Goal: Task Accomplishment & Management: Manage account settings

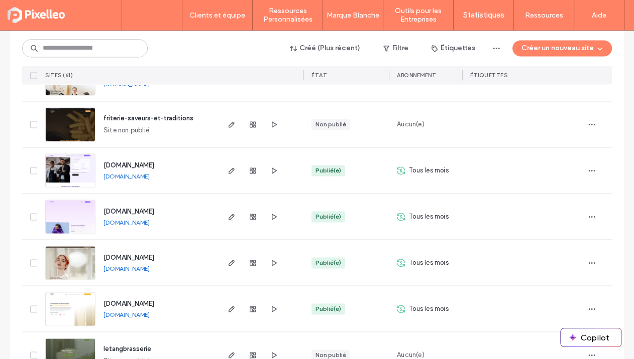
scroll to position [1416, 0]
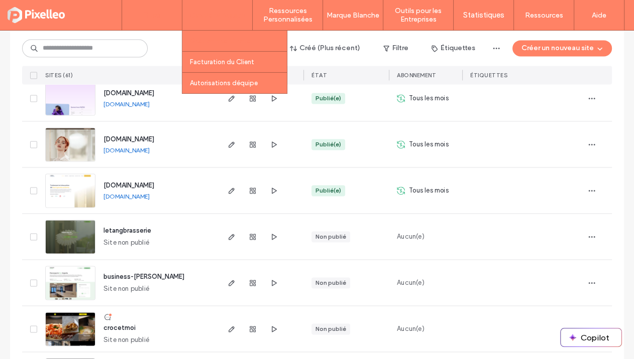
click at [226, 40] on label "Gestion des Clients" at bounding box center [220, 41] width 61 height 8
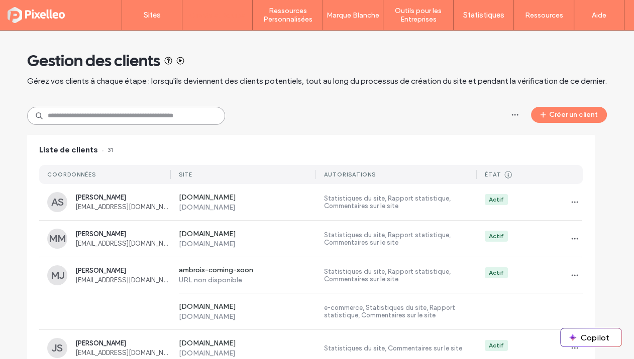
click at [134, 115] on input at bounding box center [126, 116] width 198 height 18
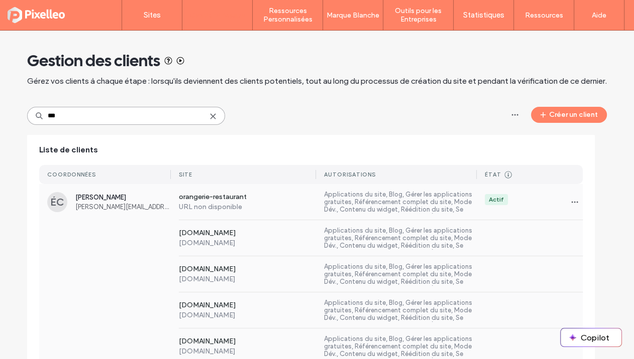
type input "***"
click at [124, 220] on div "[DOMAIN_NAME] [DOMAIN_NAME] Applications du site, Blog, Gérer les applications …" at bounding box center [310, 238] width 543 height 36
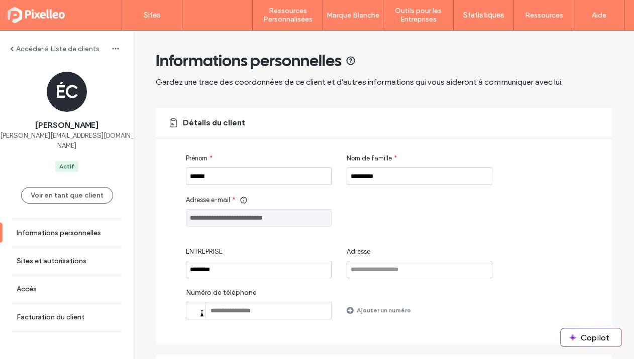
scroll to position [107, 0]
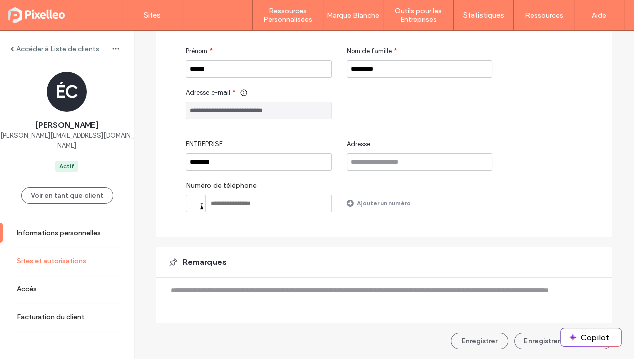
click at [58, 247] on link "Sites et autorisations" at bounding box center [67, 261] width 134 height 28
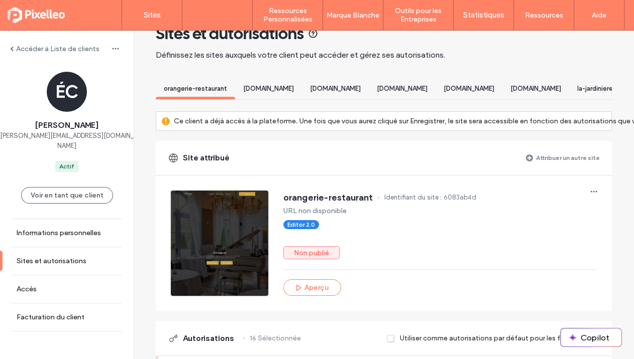
click at [276, 92] on div "[DOMAIN_NAME]" at bounding box center [268, 90] width 67 height 19
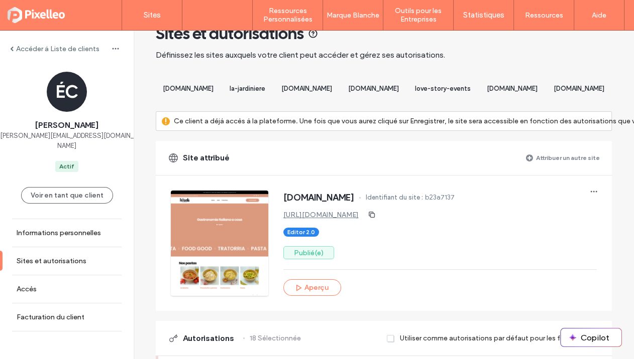
scroll to position [0, 1013]
click at [555, 159] on label "Attribuer un autre site" at bounding box center [568, 158] width 64 height 18
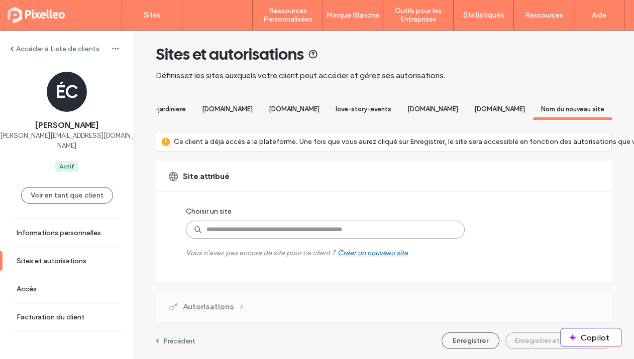
click at [264, 221] on input at bounding box center [325, 230] width 279 height 18
type input "****"
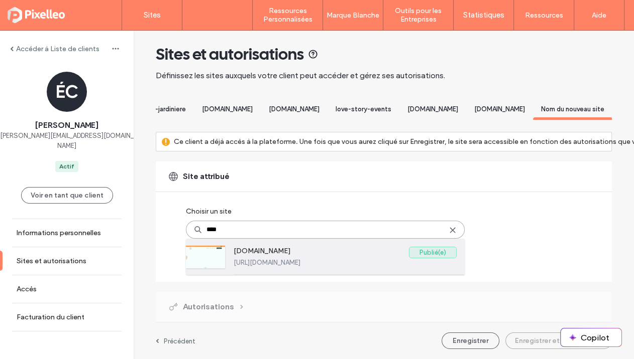
click at [252, 259] on label "[URL][DOMAIN_NAME]" at bounding box center [344, 263] width 223 height 8
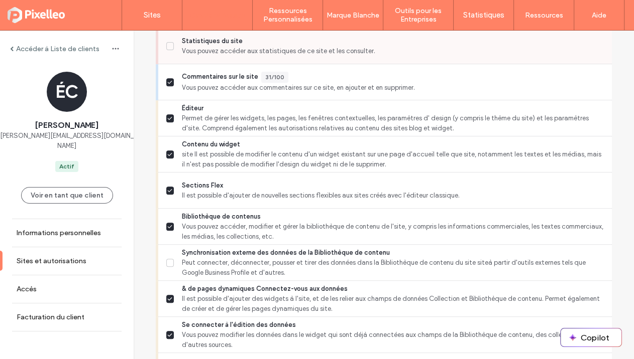
scroll to position [469, 0]
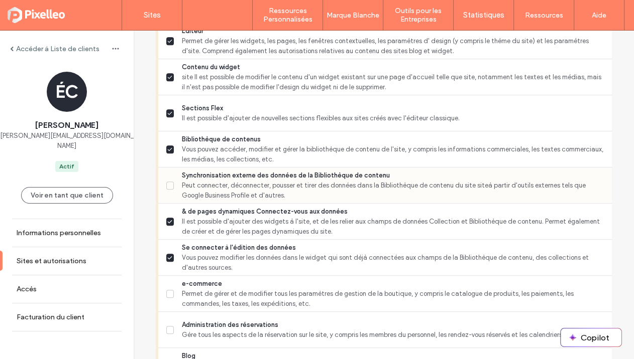
click at [186, 199] on span "Peut connecter, déconnecter, pousser et tirer des données dans la Bibliothèque …" at bounding box center [393, 191] width 422 height 20
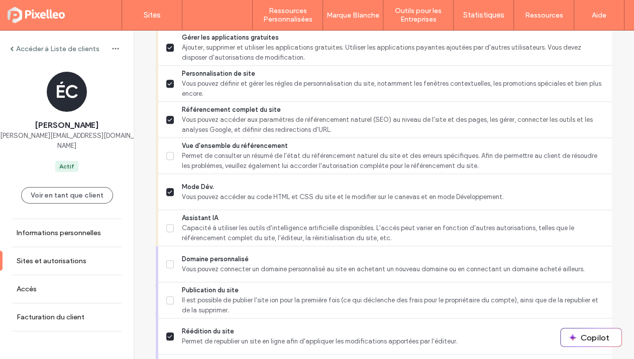
scroll to position [870, 0]
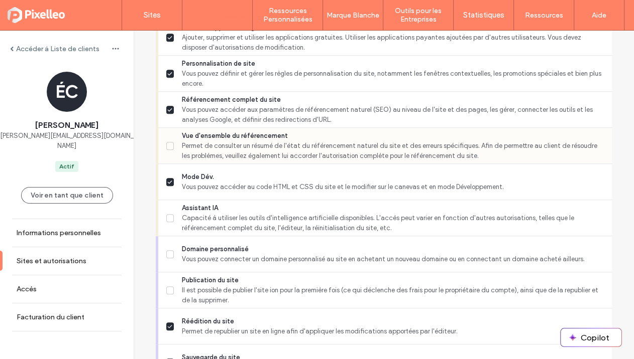
click at [250, 155] on span "Permet de consulter un résumé de l'état du référencement naturel du site et des…" at bounding box center [393, 151] width 422 height 20
click at [230, 223] on span "Capacité à utiliser les outils d'intelligence artificielle disponibles. L'accès…" at bounding box center [393, 223] width 422 height 20
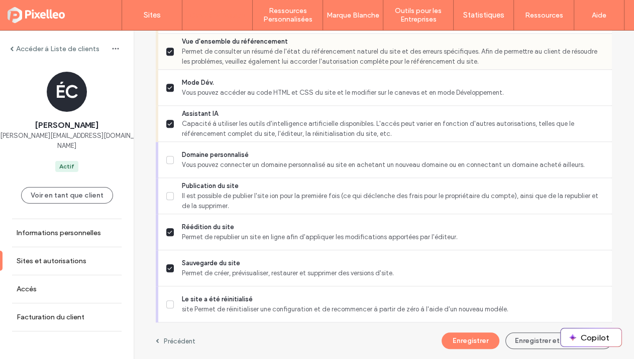
scroll to position [981, 0]
click at [457, 333] on button "Enregistrer" at bounding box center [470, 341] width 58 height 17
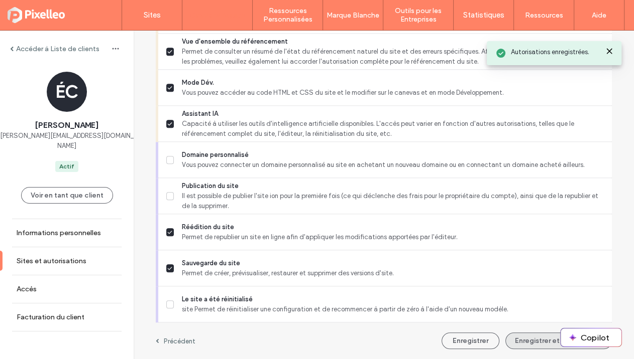
click at [518, 333] on button "Enregistrer et continuer" at bounding box center [558, 341] width 106 height 17
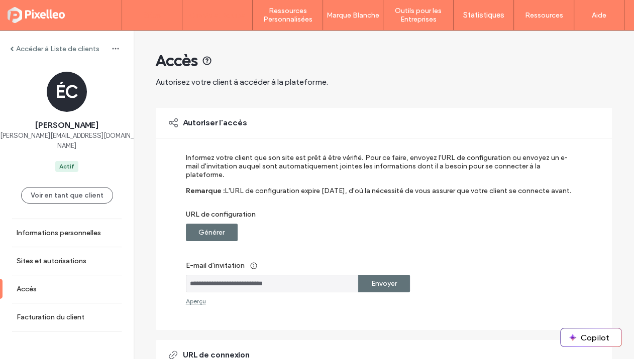
click at [148, 13] on label "Sites" at bounding box center [152, 15] width 17 height 9
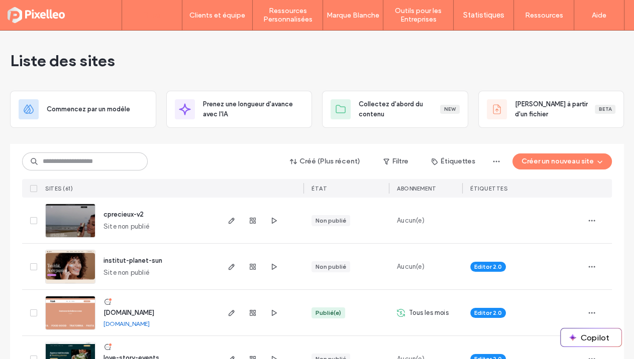
click at [213, 48] on div "Liste des sites" at bounding box center [316, 61] width 613 height 60
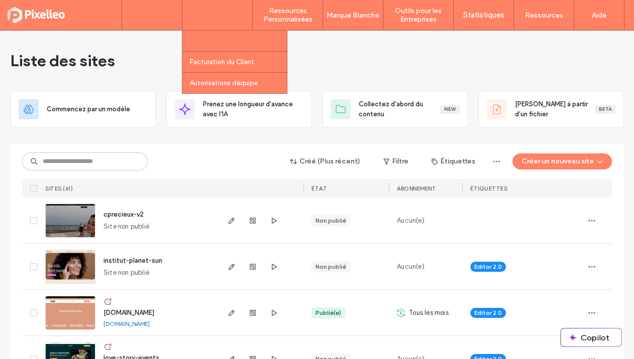
click at [223, 43] on label "Gestion des Clients" at bounding box center [220, 41] width 61 height 8
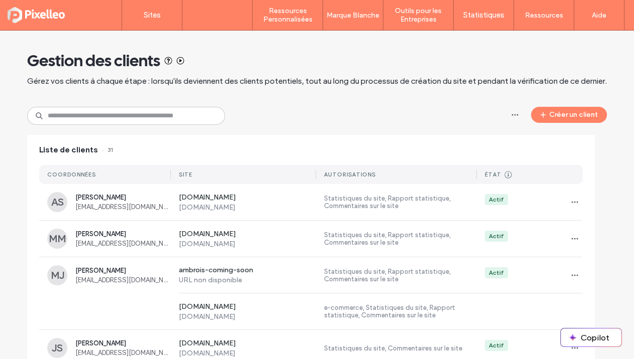
click at [93, 120] on input at bounding box center [126, 116] width 198 height 18
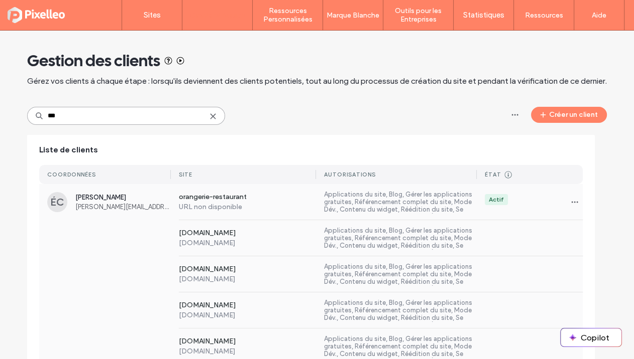
scroll to position [113, 0]
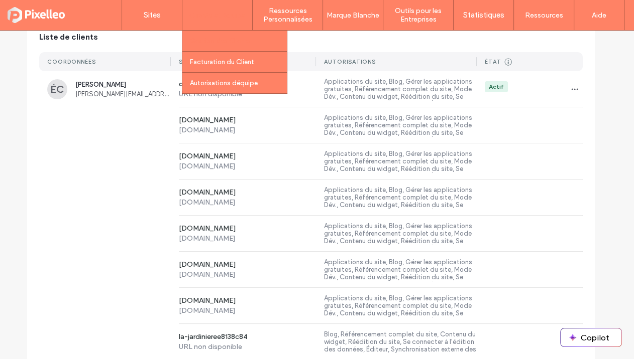
type input "***"
